Goal: Navigation & Orientation: Find specific page/section

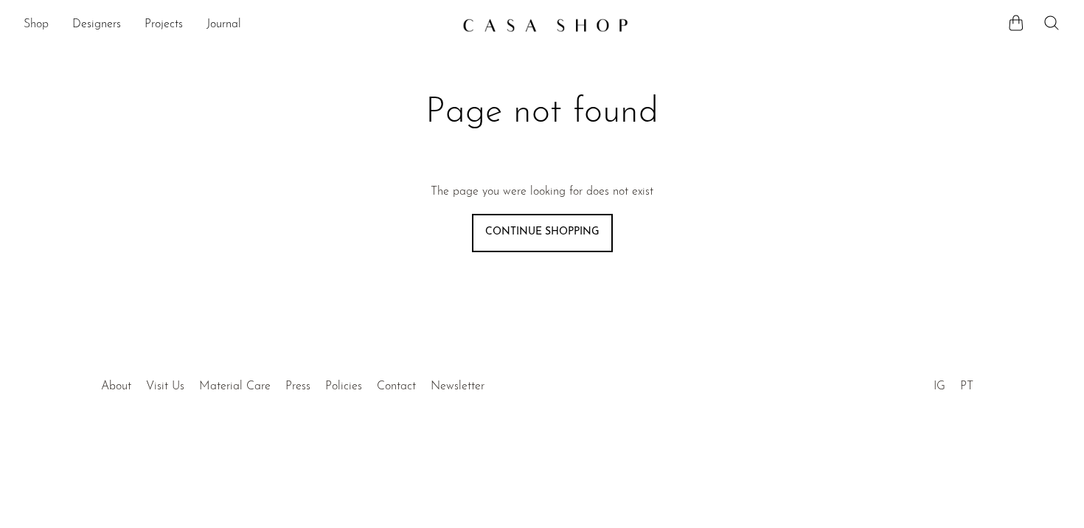
click at [41, 26] on link "Shop" at bounding box center [36, 24] width 25 height 19
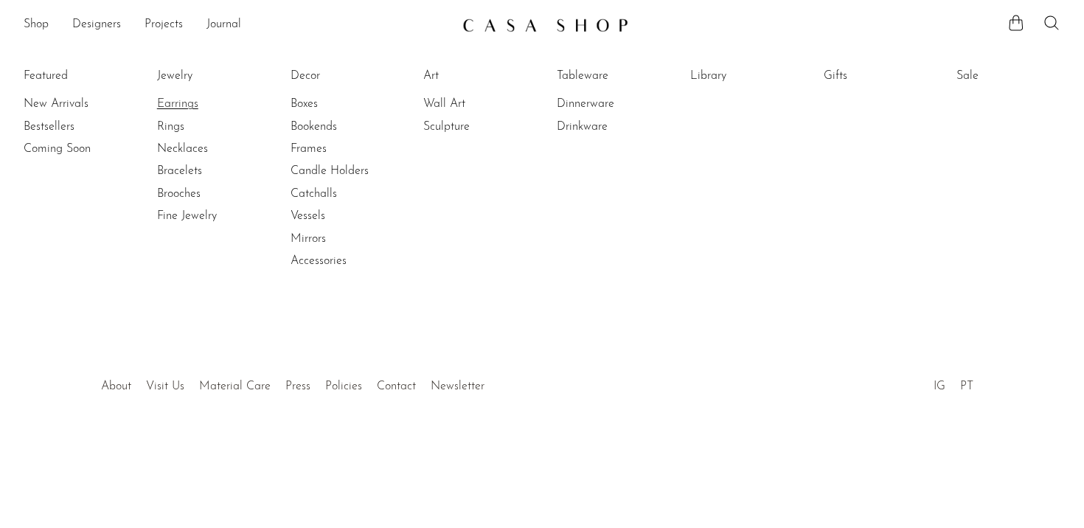
click at [178, 108] on link "Earrings" at bounding box center [212, 104] width 111 height 16
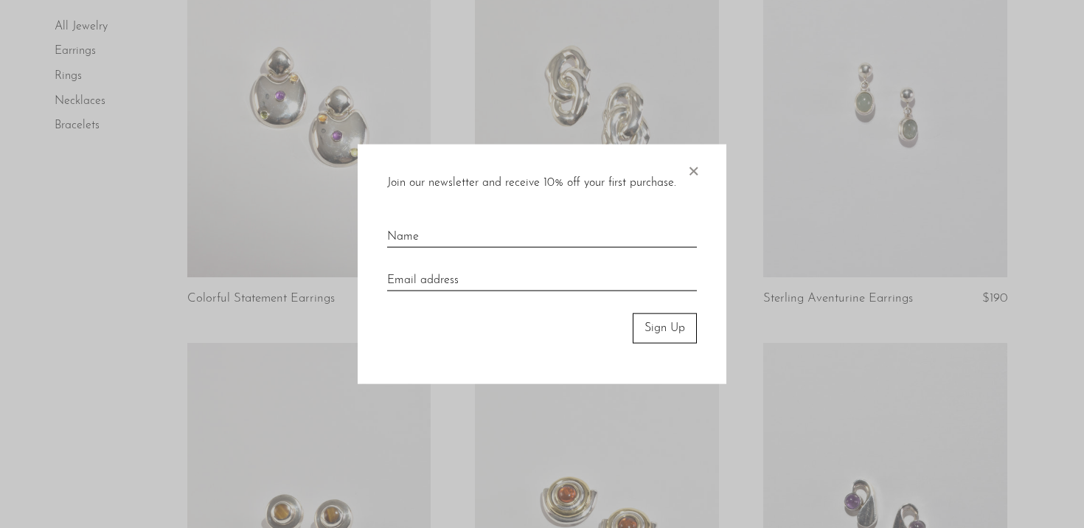
scroll to position [625, 0]
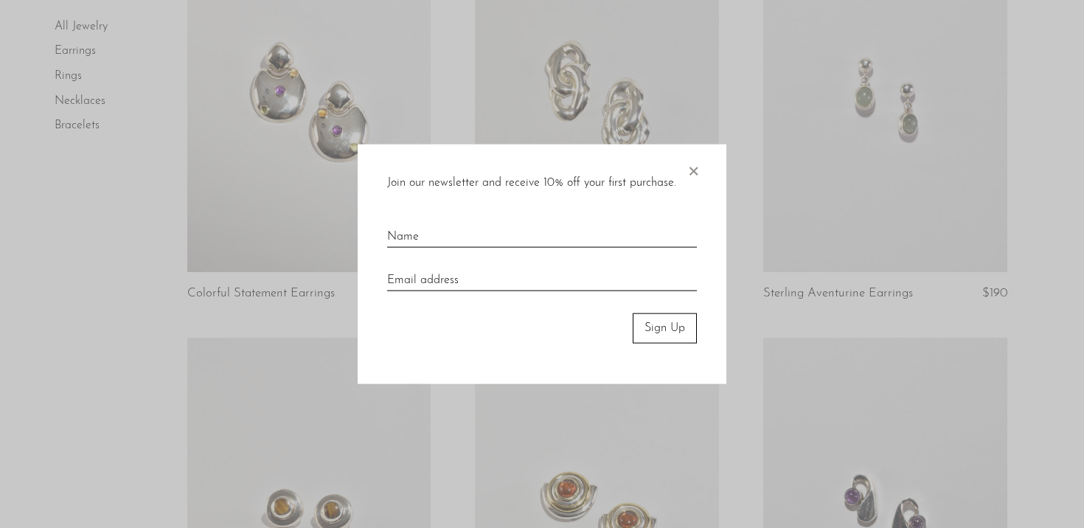
click at [694, 175] on span "×" at bounding box center [692, 167] width 15 height 47
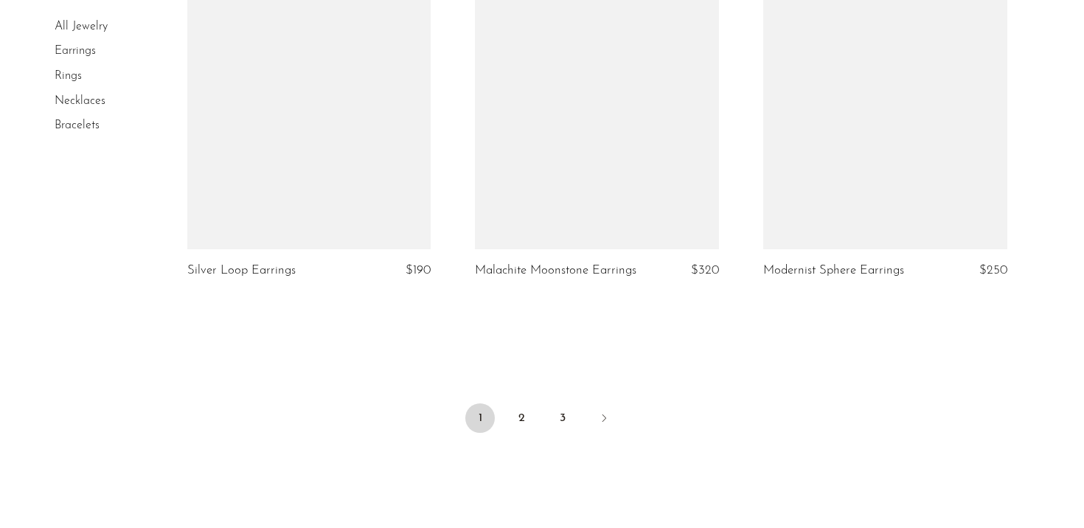
scroll to position [4743, 0]
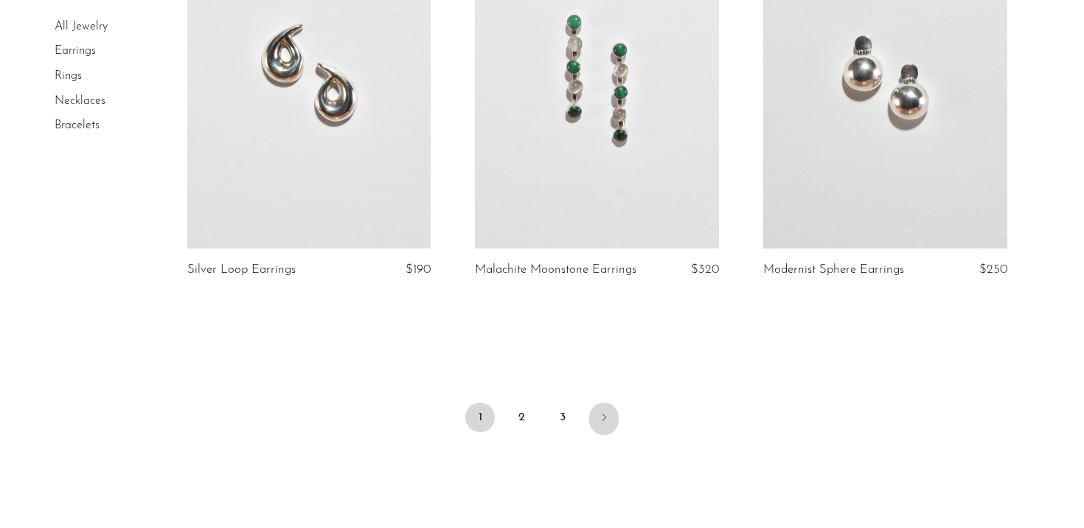
click at [602, 414] on icon "Next" at bounding box center [604, 417] width 4 height 7
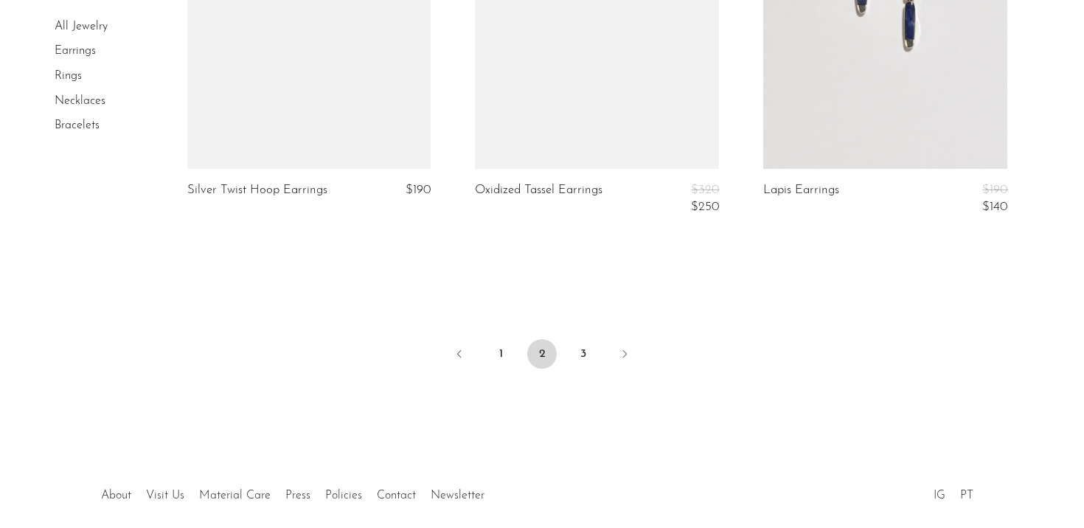
scroll to position [4899, 0]
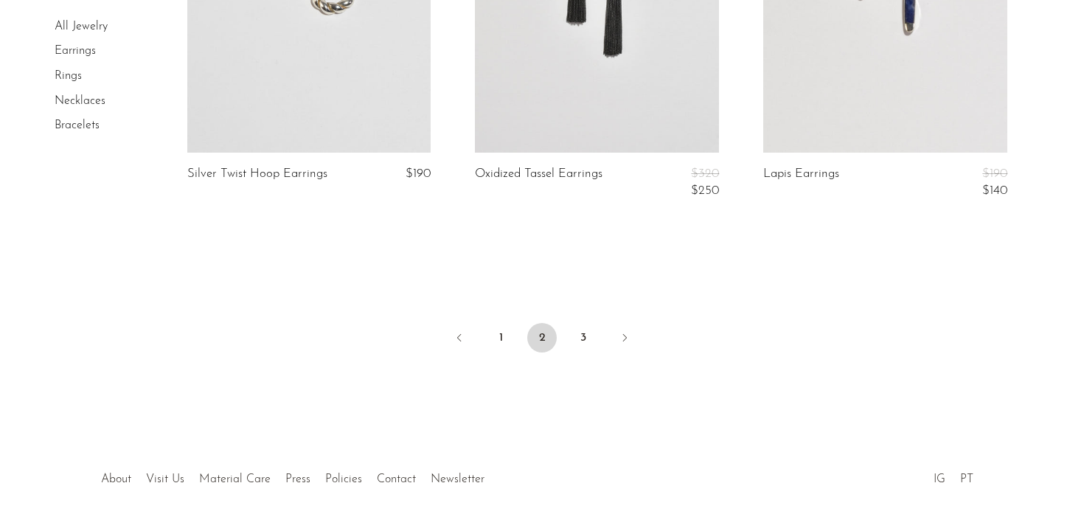
click at [608, 327] on ul "1 2 3" at bounding box center [541, 339] width 943 height 44
click at [624, 332] on icon "Next" at bounding box center [624, 338] width 12 height 12
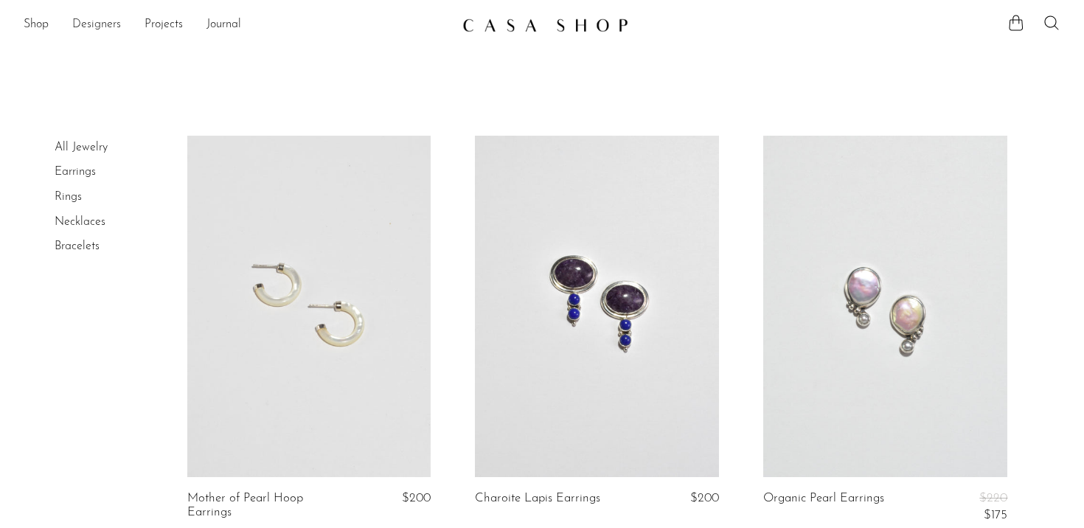
click at [82, 17] on link "Designers" at bounding box center [96, 24] width 49 height 19
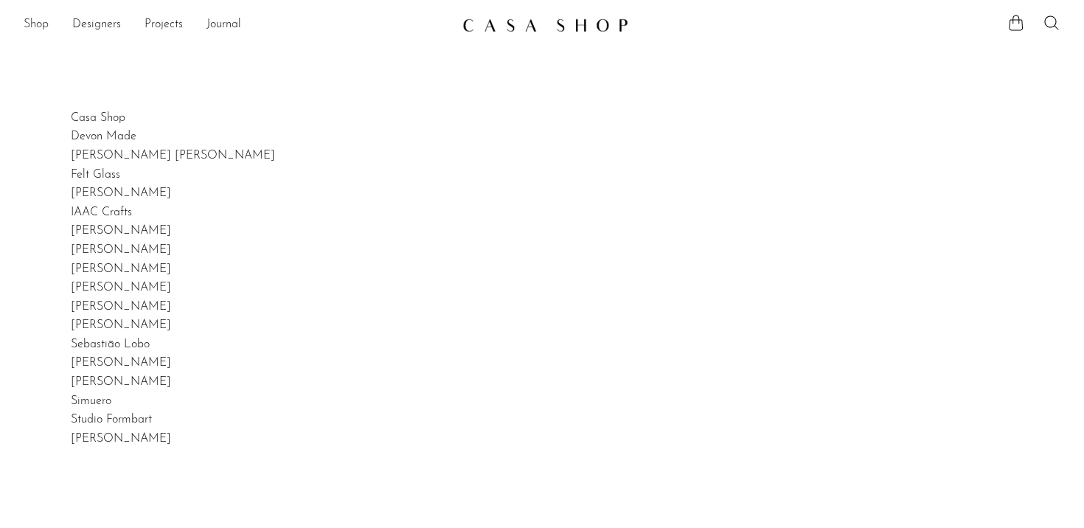
click at [38, 27] on link "Shop" at bounding box center [36, 24] width 25 height 19
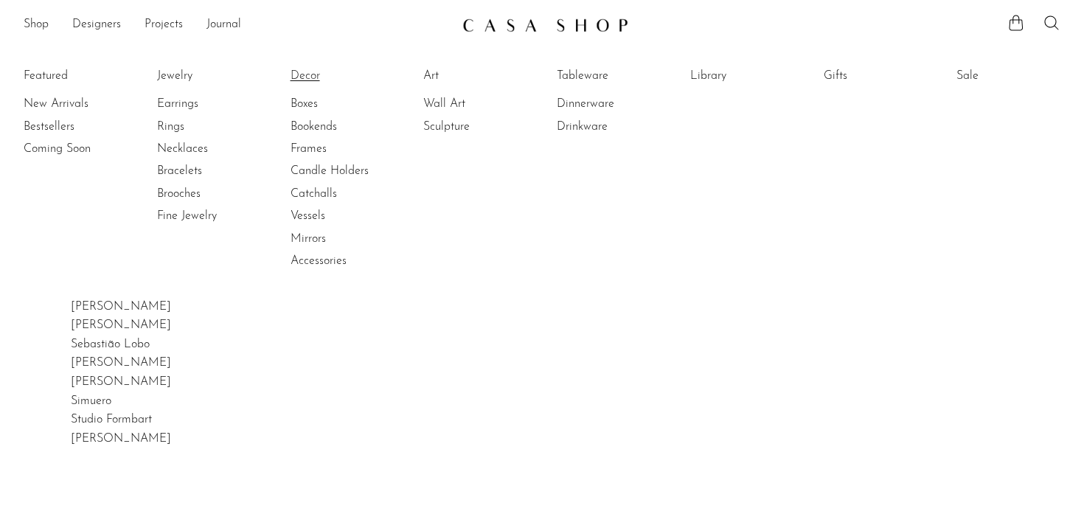
click at [298, 73] on link "Decor" at bounding box center [345, 76] width 111 height 16
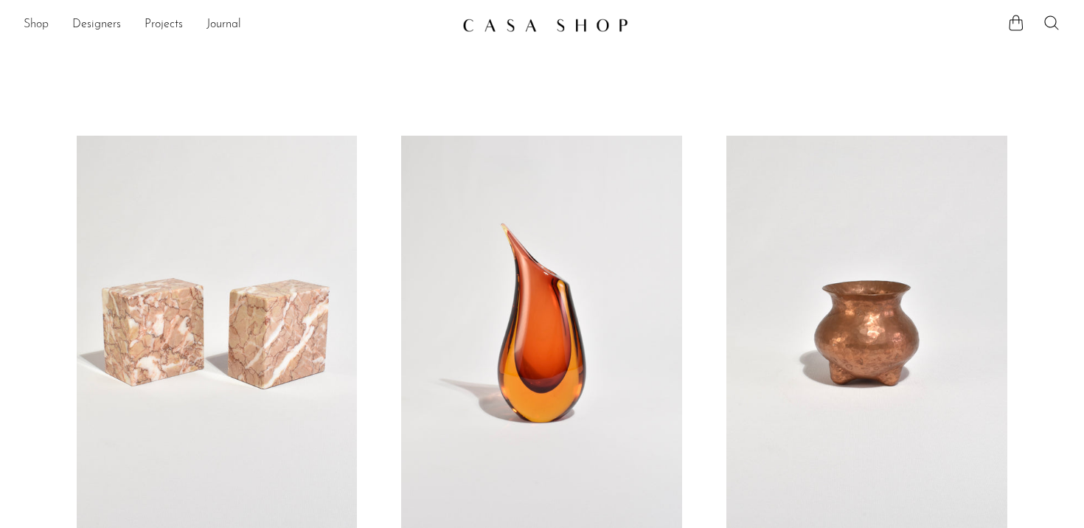
click at [35, 25] on link "Shop" at bounding box center [36, 24] width 25 height 19
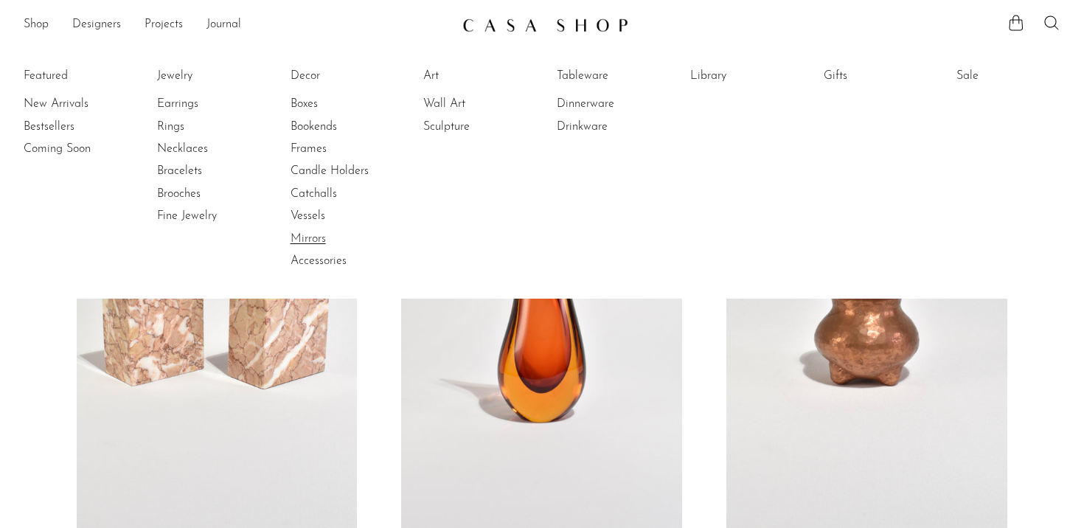
click at [310, 231] on link "Mirrors" at bounding box center [345, 239] width 111 height 16
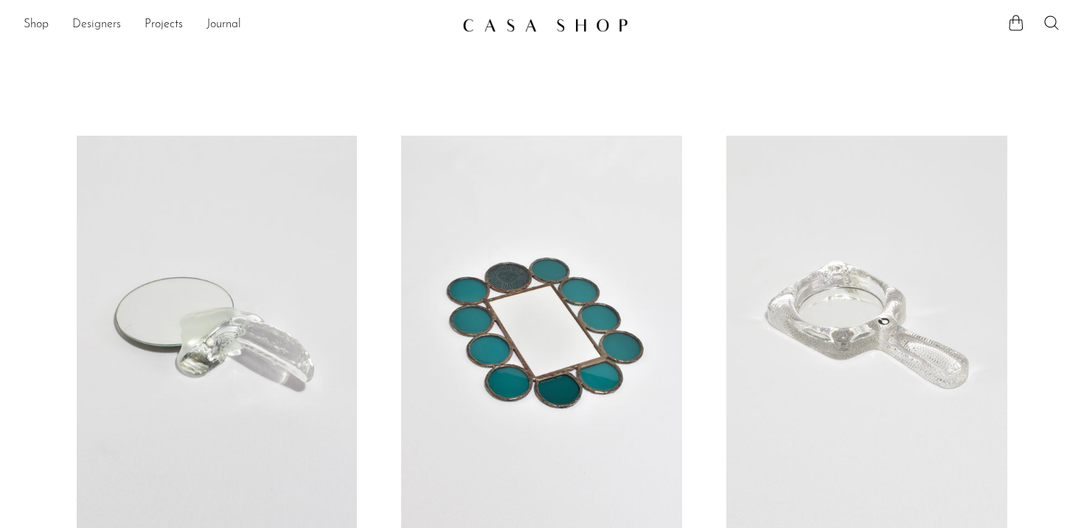
click at [102, 16] on link "Designers" at bounding box center [96, 24] width 49 height 19
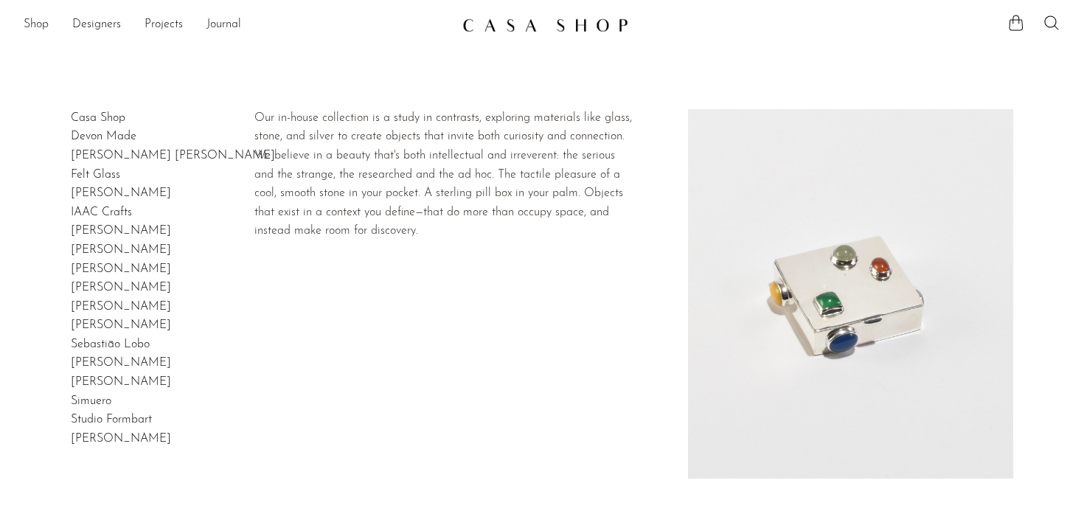
click at [109, 114] on link "Casa Shop" at bounding box center [98, 118] width 55 height 12
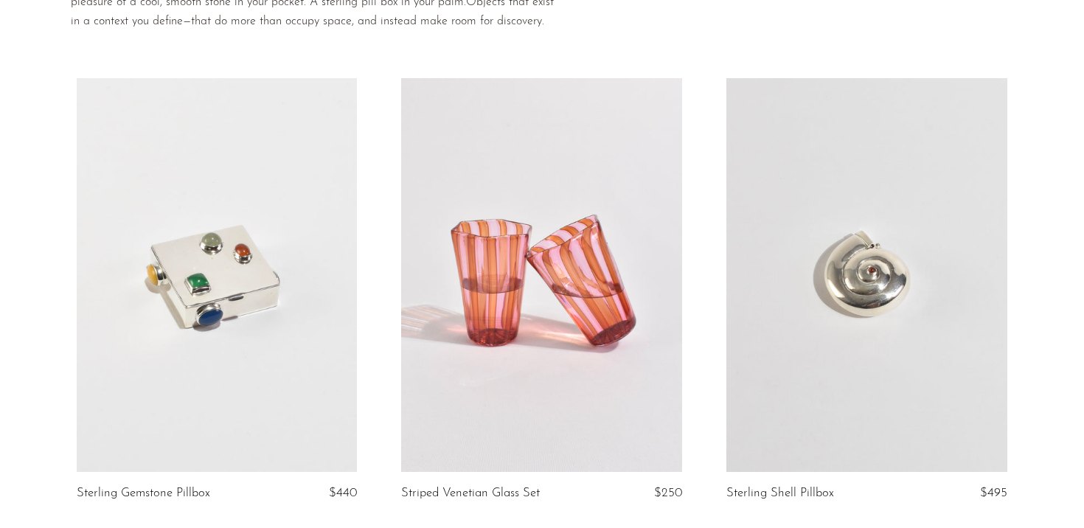
scroll to position [165, 0]
click at [244, 304] on link at bounding box center [217, 273] width 281 height 393
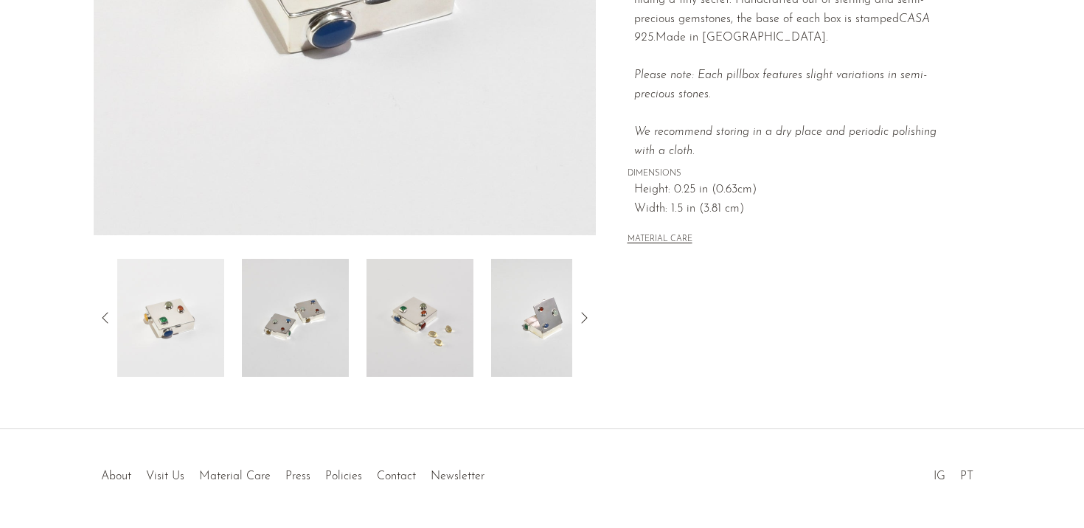
scroll to position [380, 0]
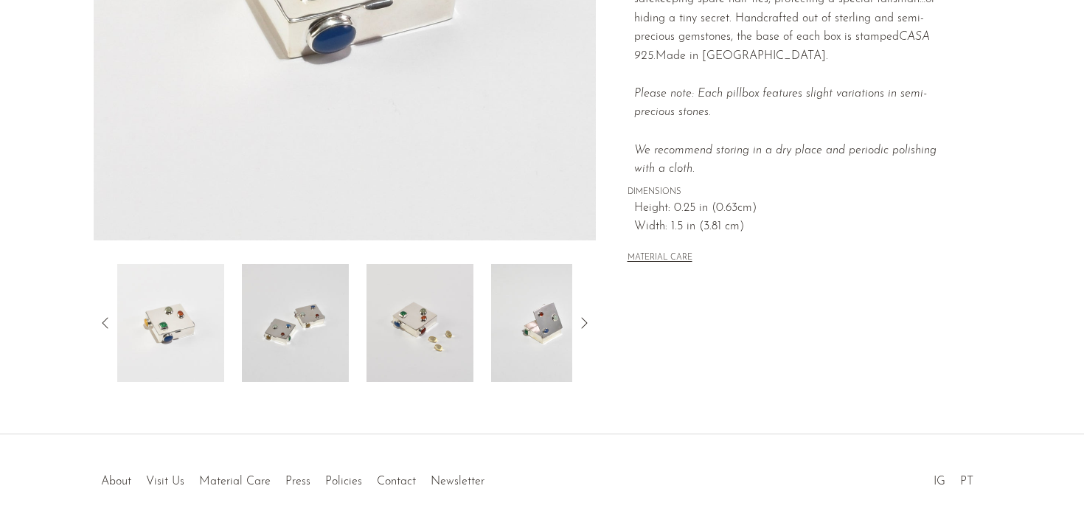
click at [578, 333] on div at bounding box center [345, 323] width 502 height 118
click at [534, 328] on img at bounding box center [544, 323] width 107 height 118
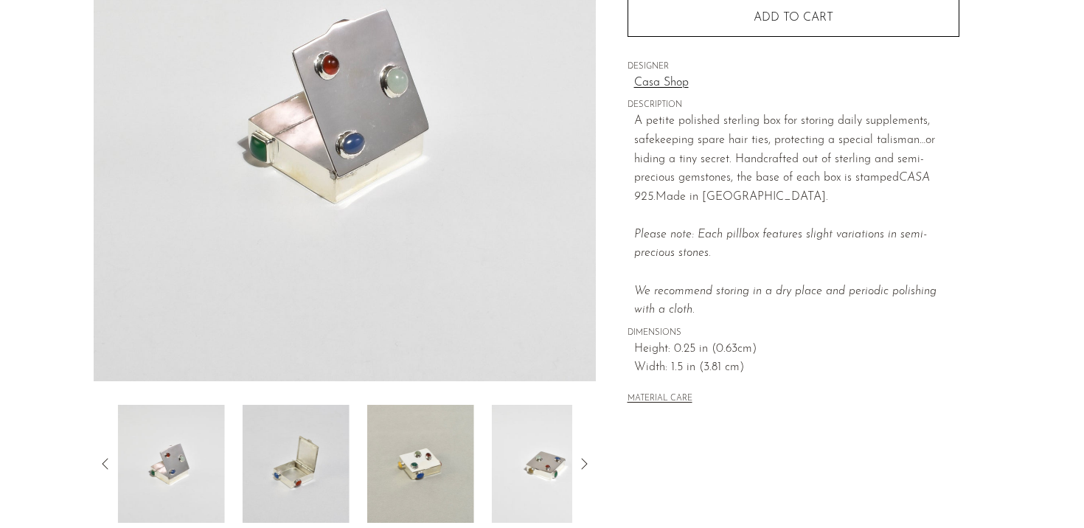
scroll to position [63, 0]
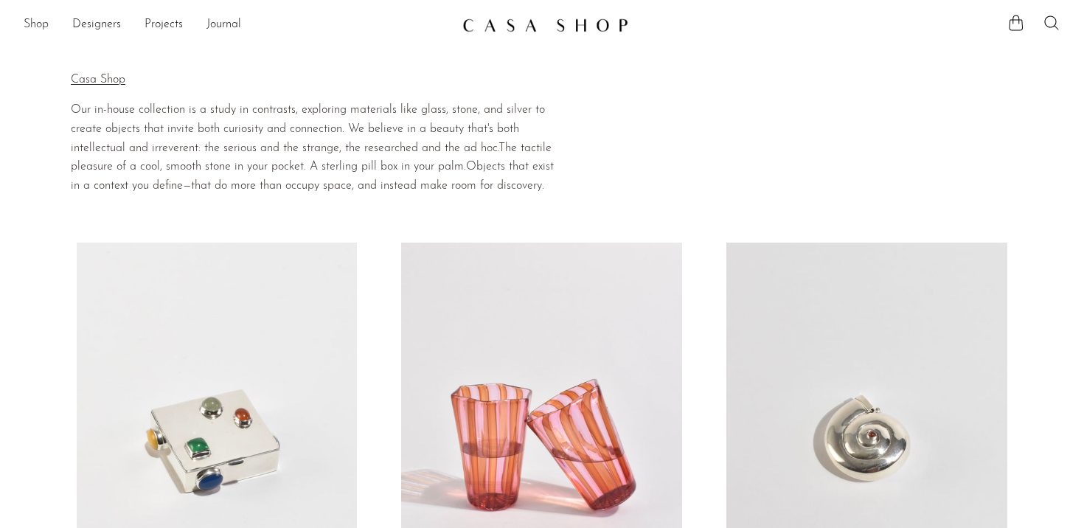
click at [31, 22] on link "Shop" at bounding box center [36, 24] width 25 height 19
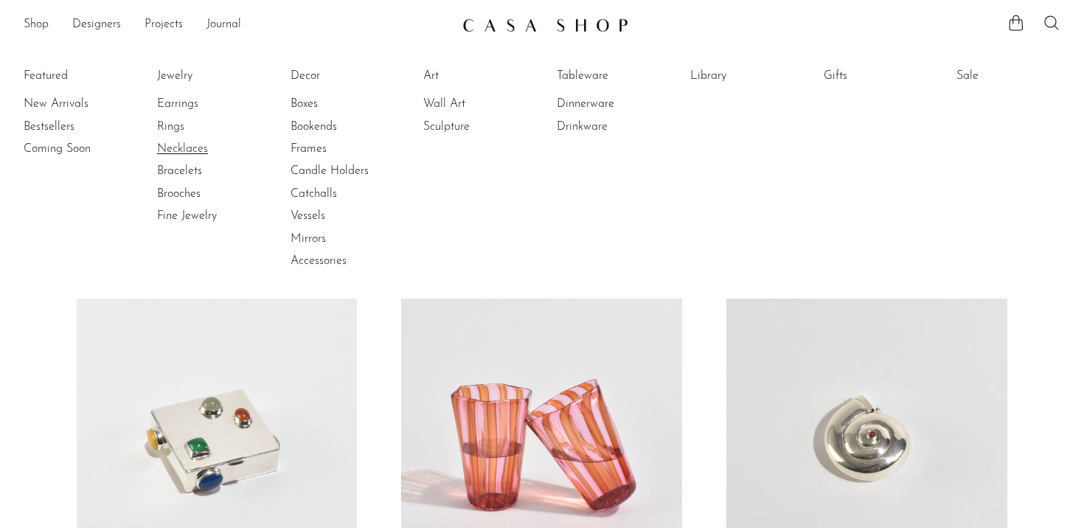
click at [189, 144] on link "Necklaces" at bounding box center [212, 149] width 111 height 16
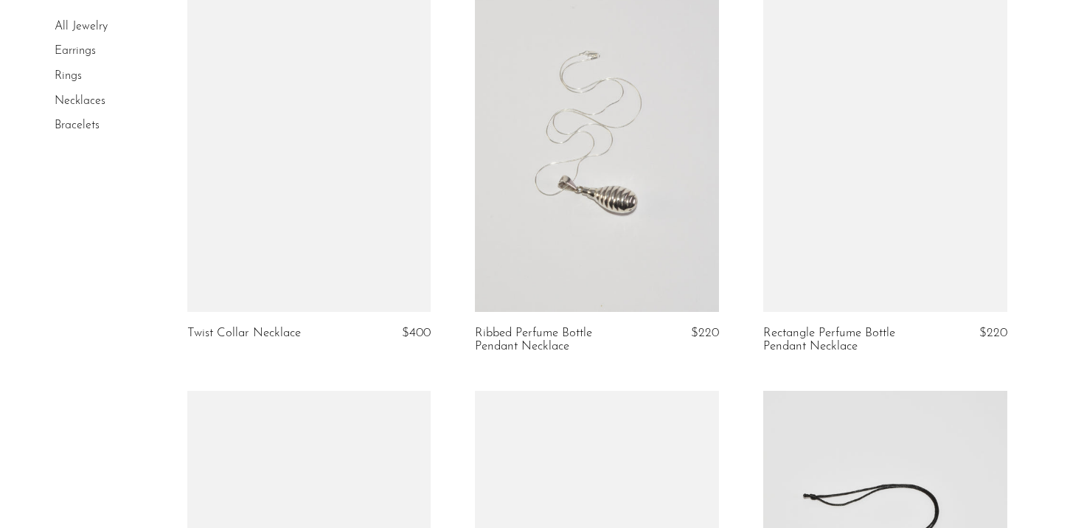
scroll to position [1357, 0]
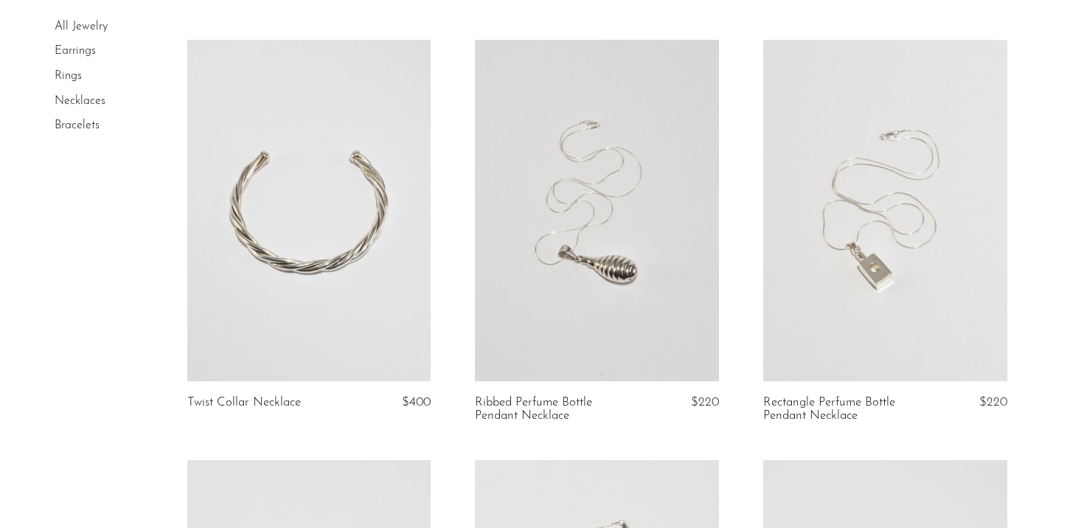
click at [65, 83] on li "Rings" at bounding box center [110, 76] width 111 height 25
click at [65, 75] on link "Rings" at bounding box center [68, 76] width 27 height 12
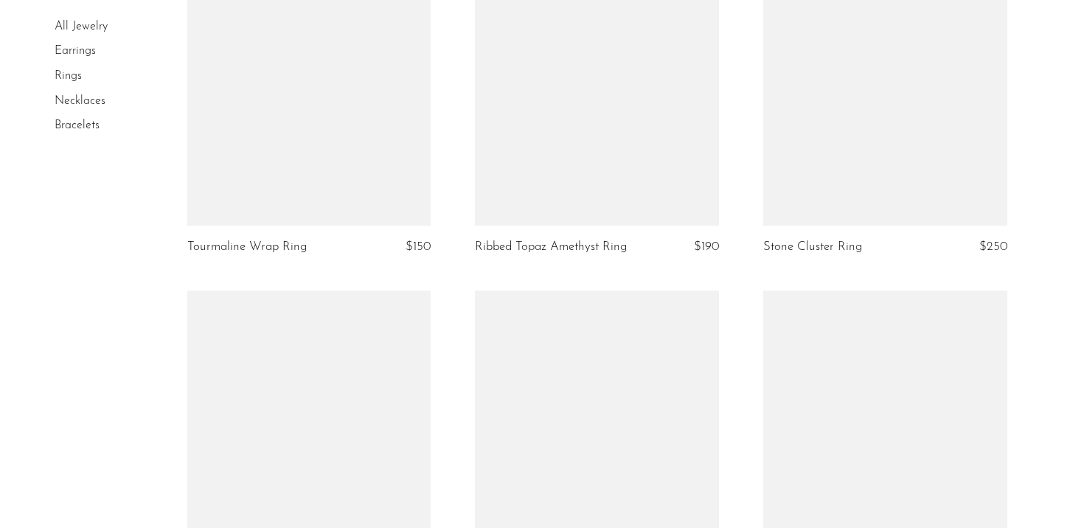
scroll to position [4624, 0]
